Goal: Navigation & Orientation: Understand site structure

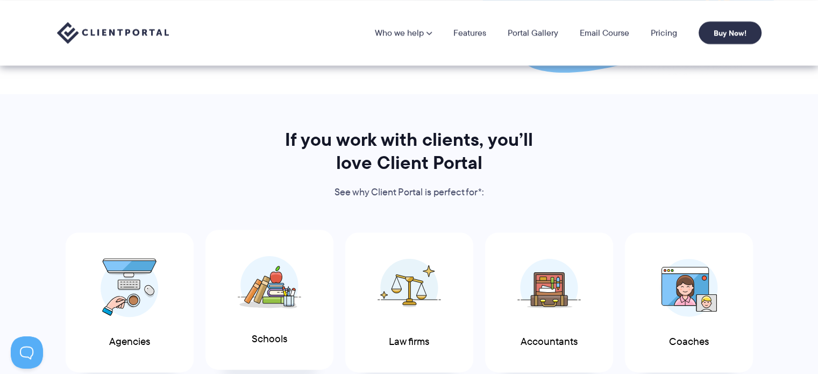
click at [286, 291] on img at bounding box center [269, 285] width 63 height 59
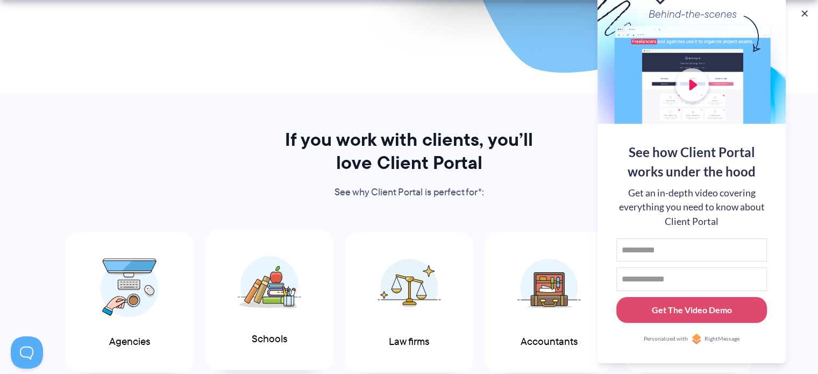
scroll to position [484, 0]
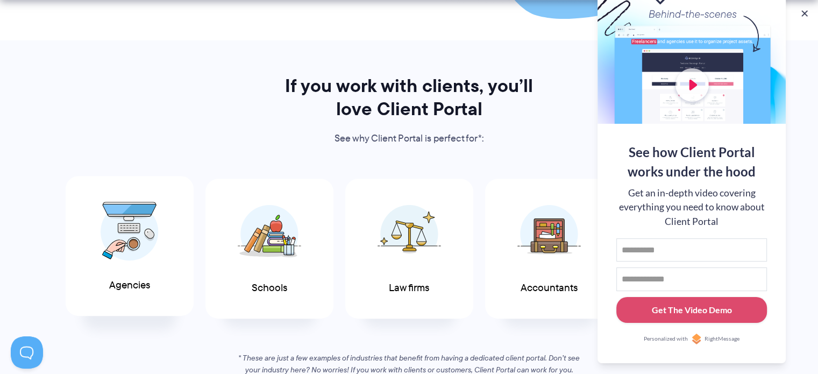
click at [124, 229] on img at bounding box center [130, 231] width 58 height 59
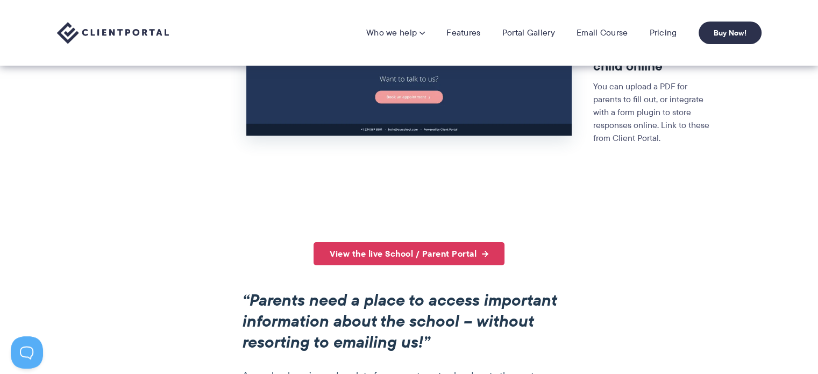
scroll to position [534, 0]
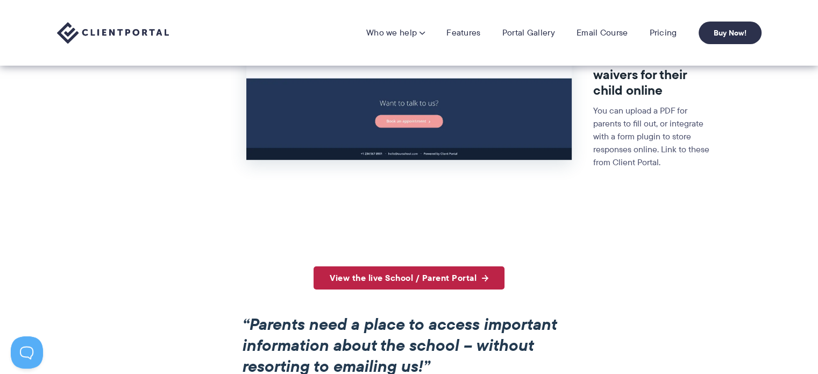
click at [389, 281] on link "View the live School / Parent Portal" at bounding box center [409, 277] width 191 height 23
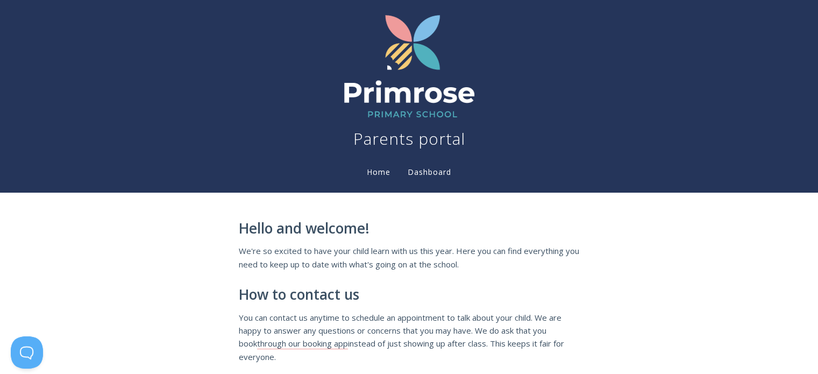
click at [406, 167] on link "Dashboard" at bounding box center [430, 173] width 48 height 12
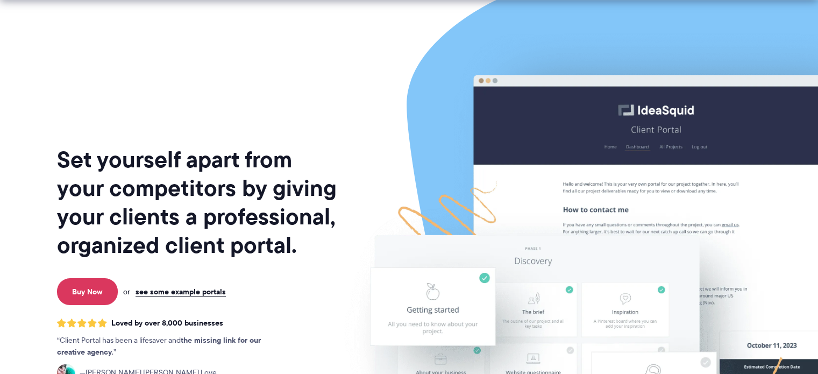
scroll to position [269, 0]
